Goal: Find specific page/section

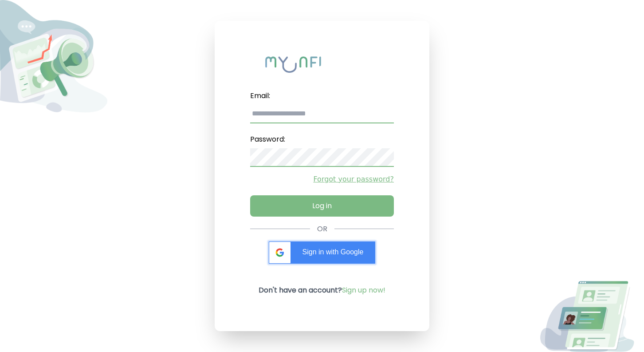
click at [333, 248] on span "Sign in with Google" at bounding box center [333, 252] width 61 height 8
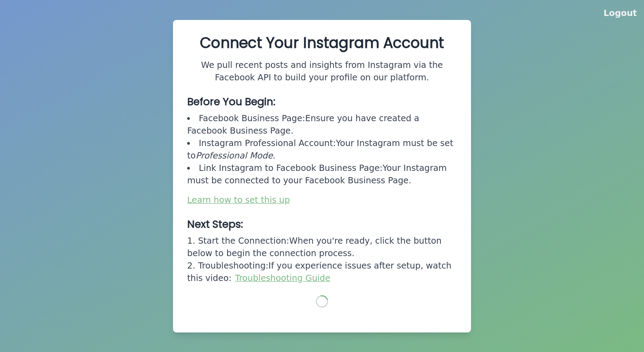
click at [241, 281] on link "Troubleshooting Guide" at bounding box center [282, 278] width 95 height 10
